Goal: Obtain resource: Obtain resource

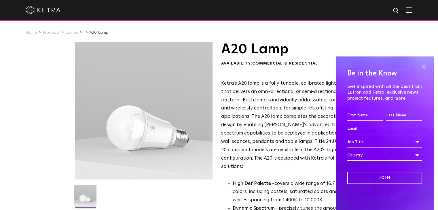
click at [426, 67] on span at bounding box center [424, 66] width 9 height 9
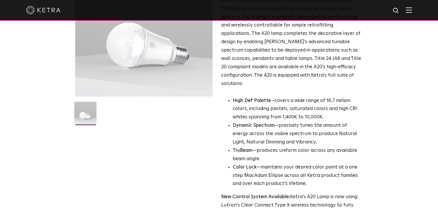
scroll to position [81, 0]
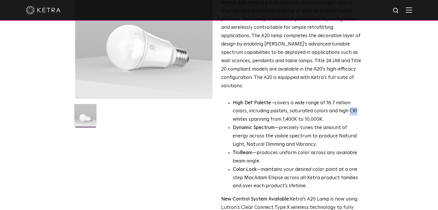
drag, startPoint x: 346, startPoint y: 104, endPoint x: 356, endPoint y: 106, distance: 10.3
click at [356, 106] on p "High Def Palette - covers a wide range of 16.7 million colors, including pastel…" at bounding box center [297, 111] width 129 height 25
click at [335, 124] on li "Dynamic Spectrum —precisely tunes the amount of energy across the visible spect…" at bounding box center [297, 136] width 129 height 25
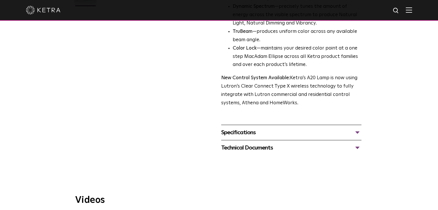
scroll to position [223, 0]
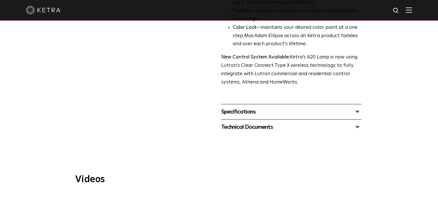
click at [351, 107] on div "Specifications" at bounding box center [291, 111] width 140 height 9
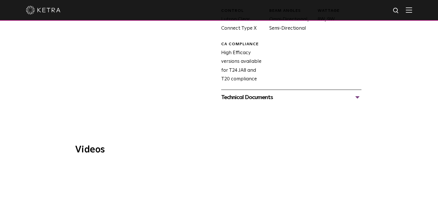
scroll to position [382, 0]
click at [356, 92] on div "Technical Documents" at bounding box center [291, 96] width 140 height 9
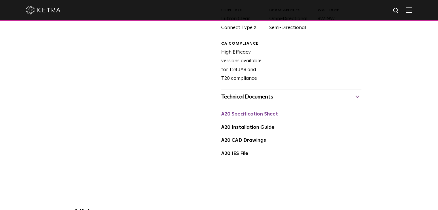
click at [249, 112] on link "A20 Specification Sheet" at bounding box center [249, 114] width 57 height 5
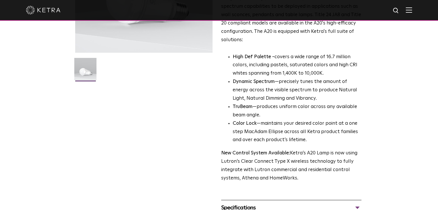
scroll to position [36, 0]
